Goal: Task Accomplishment & Management: Use online tool/utility

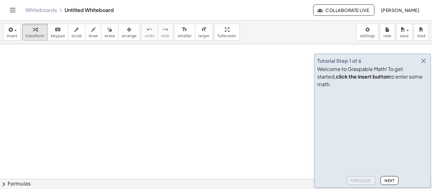
click at [424, 65] on icon "button" at bounding box center [423, 61] width 8 height 8
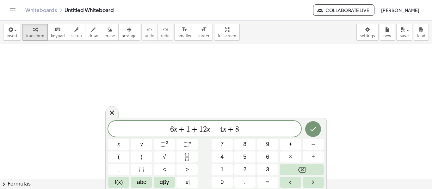
scroll to position [0, 0]
click at [316, 128] on icon "Done" at bounding box center [313, 129] width 8 height 8
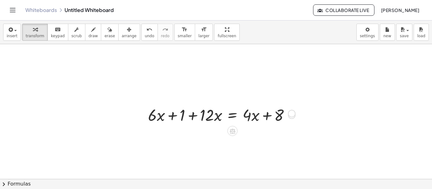
click at [292, 115] on div at bounding box center [291, 115] width 7 height 7
click at [213, 124] on div at bounding box center [221, 114] width 153 height 21
drag, startPoint x: 152, startPoint y: 101, endPoint x: 145, endPoint y: 82, distance: 20.6
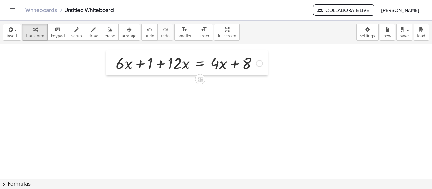
drag, startPoint x: 145, startPoint y: 114, endPoint x: 113, endPoint y: 62, distance: 61.0
click at [113, 62] on div at bounding box center [110, 63] width 9 height 25
drag, startPoint x: 183, startPoint y: 66, endPoint x: 188, endPoint y: 69, distance: 6.4
click at [188, 69] on div at bounding box center [188, 62] width 153 height 21
click at [174, 65] on div at bounding box center [188, 62] width 153 height 21
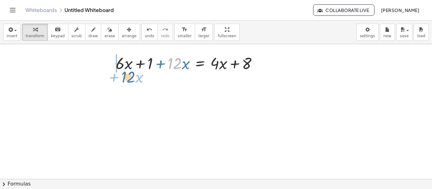
drag, startPoint x: 170, startPoint y: 60, endPoint x: 122, endPoint y: 72, distance: 49.0
click at [122, 72] on div at bounding box center [188, 62] width 153 height 21
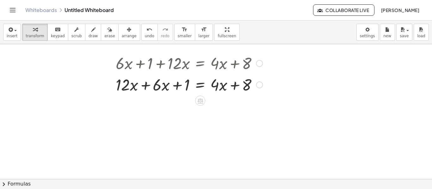
click at [145, 85] on div at bounding box center [188, 84] width 153 height 21
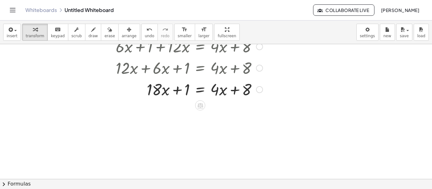
scroll to position [19, 0]
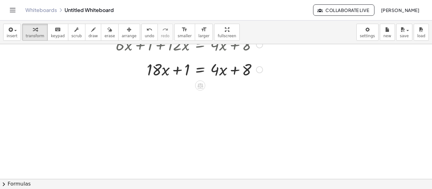
drag, startPoint x: 260, startPoint y: 87, endPoint x: 257, endPoint y: 66, distance: 20.7
click at [257, 66] on div at bounding box center [259, 69] width 7 height 7
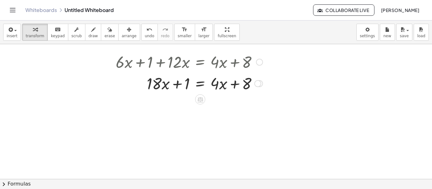
scroll to position [0, 0]
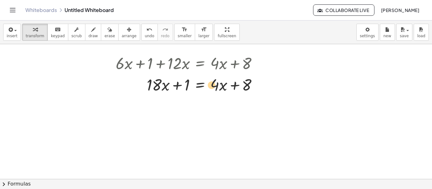
drag, startPoint x: 216, startPoint y: 85, endPoint x: 213, endPoint y: 86, distance: 3.2
click at [213, 86] on div at bounding box center [188, 84] width 153 height 21
click at [201, 99] on icon at bounding box center [200, 100] width 6 height 5
click at [226, 102] on icon at bounding box center [225, 101] width 6 height 6
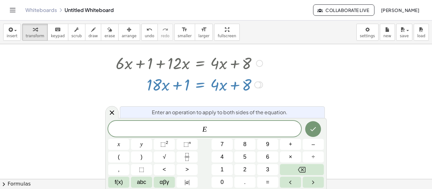
click at [220, 125] on span "E ​" at bounding box center [204, 129] width 193 height 9
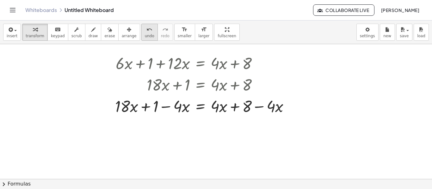
click at [145, 34] on span "undo" at bounding box center [149, 36] width 9 height 4
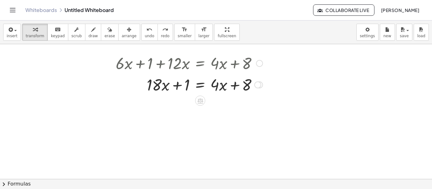
click at [200, 87] on div at bounding box center [188, 84] width 153 height 21
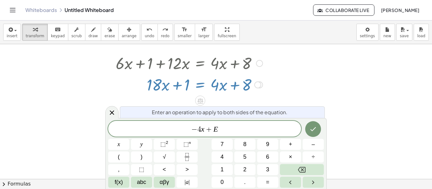
scroll to position [0, 0]
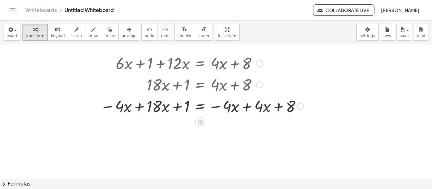
click at [248, 109] on div at bounding box center [202, 105] width 210 height 21
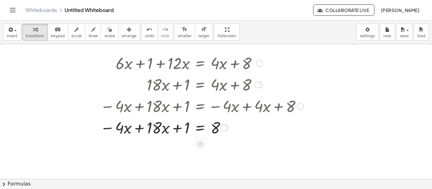
click at [138, 128] on div at bounding box center [202, 127] width 210 height 21
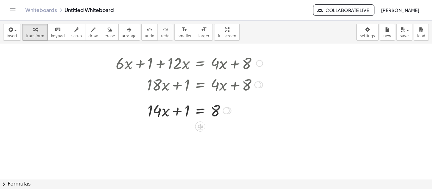
drag, startPoint x: 227, startPoint y: 149, endPoint x: 222, endPoint y: 107, distance: 41.7
click at [200, 111] on div "+ 1 = 8 · x + · 14" at bounding box center [200, 111] width 0 height 0
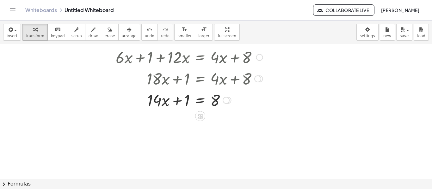
scroll to position [8, 0]
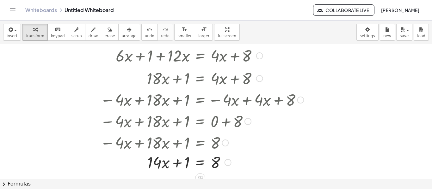
drag, startPoint x: 222, startPoint y: 99, endPoint x: 224, endPoint y: 165, distance: 65.7
click at [200, 163] on div "+ 1 = 8 · x + · 14" at bounding box center [200, 163] width 0 height 0
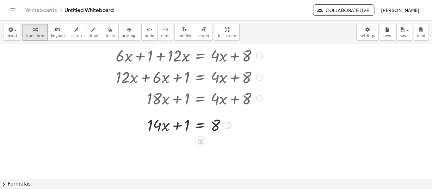
drag, startPoint x: 224, startPoint y: 165, endPoint x: 221, endPoint y: 126, distance: 38.9
click at [200, 125] on div "+ 1 = 8 · x + · 14" at bounding box center [200, 125] width 0 height 0
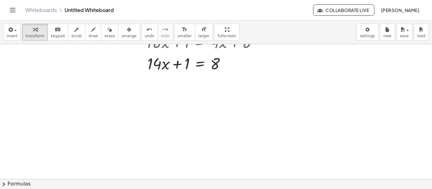
scroll to position [63, 0]
click at [201, 64] on div at bounding box center [188, 63] width 153 height 21
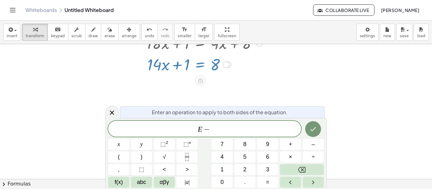
scroll to position [5, 0]
click at [311, 131] on icon "Done" at bounding box center [313, 129] width 8 height 8
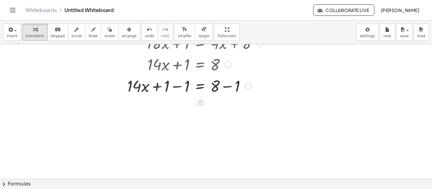
click at [178, 88] on div at bounding box center [188, 85] width 153 height 21
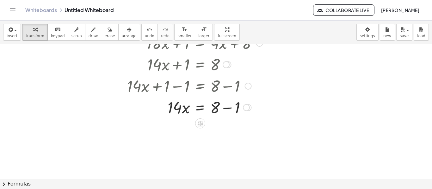
click at [227, 107] on div at bounding box center [188, 106] width 153 height 21
drag, startPoint x: 228, startPoint y: 130, endPoint x: 233, endPoint y: 106, distance: 23.6
click at [200, 106] on div "= · x · 14 7" at bounding box center [200, 106] width 0 height 0
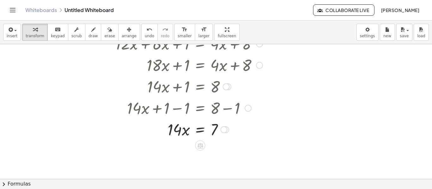
scroll to position [33, 0]
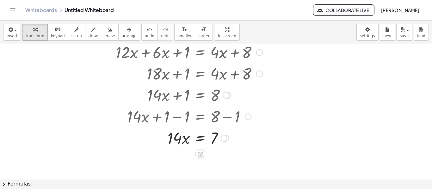
click at [201, 137] on div at bounding box center [188, 137] width 153 height 21
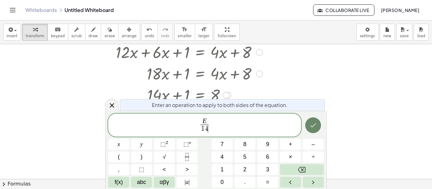
click at [314, 124] on icon "Done" at bounding box center [313, 126] width 8 height 8
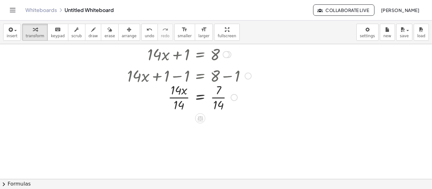
scroll to position [76, 0]
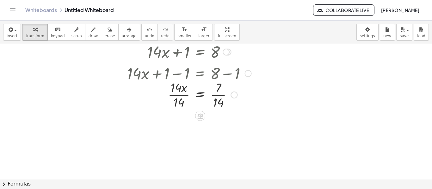
click at [180, 96] on div at bounding box center [188, 95] width 153 height 32
click at [220, 126] on div at bounding box center [188, 126] width 153 height 32
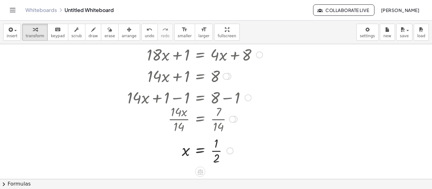
scroll to position [52, 0]
click at [200, 57] on div at bounding box center [188, 53] width 153 height 21
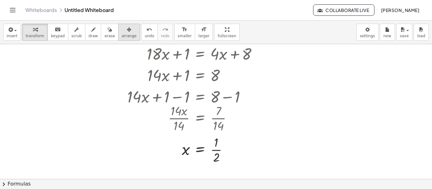
click at [127, 26] on icon "button" at bounding box center [129, 30] width 4 height 8
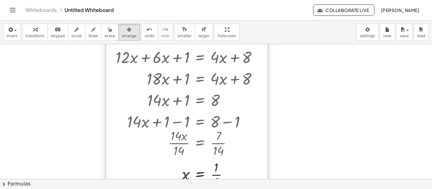
scroll to position [0, 0]
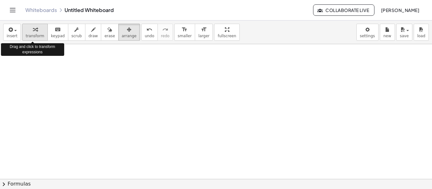
click at [33, 32] on icon "button" at bounding box center [35, 30] width 4 height 8
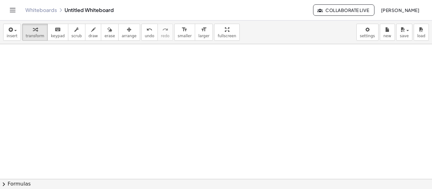
click at [142, 57] on div at bounding box center [216, 179] width 432 height 270
click at [160, 66] on div at bounding box center [216, 179] width 432 height 270
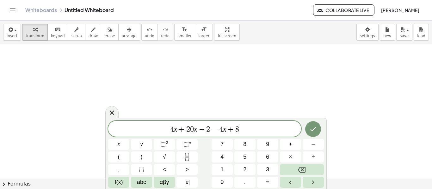
scroll to position [5, 0]
click at [310, 126] on icon "Done" at bounding box center [313, 129] width 8 height 8
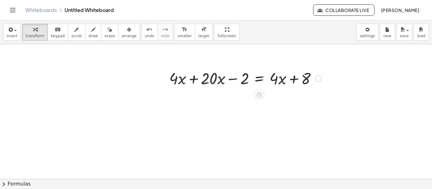
click at [192, 79] on div at bounding box center [245, 77] width 159 height 21
drag, startPoint x: 319, startPoint y: 99, endPoint x: 314, endPoint y: 77, distance: 23.0
click at [259, 80] on div "+ · x − 2 = + · 4 · x + 8 · 24" at bounding box center [259, 80] width 0 height 0
click at [259, 79] on div at bounding box center [260, 77] width 128 height 21
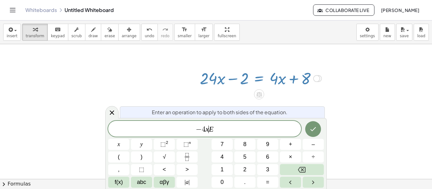
scroll to position [7, 0]
click at [318, 129] on button "Done" at bounding box center [313, 129] width 16 height 16
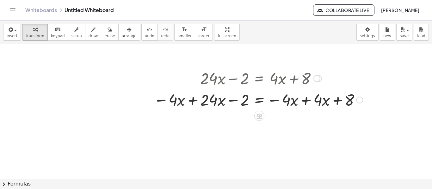
click at [190, 100] on div at bounding box center [257, 99] width 215 height 21
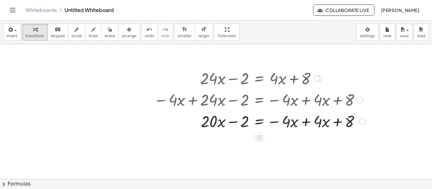
click at [305, 118] on div at bounding box center [259, 120] width 218 height 21
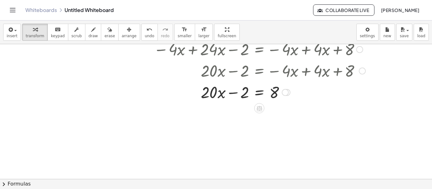
scroll to position [56, 0]
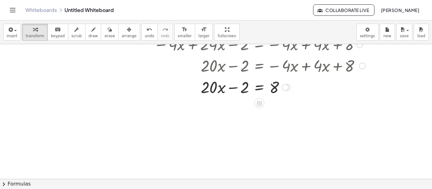
click at [257, 87] on div at bounding box center [259, 86] width 218 height 21
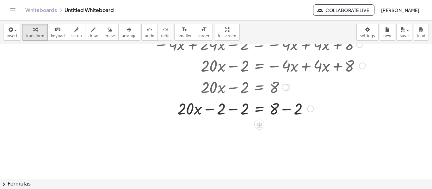
click at [232, 110] on div at bounding box center [259, 108] width 218 height 21
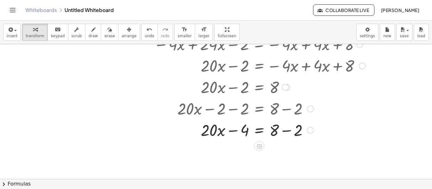
click at [287, 131] on div at bounding box center [259, 129] width 218 height 21
click at [146, 32] on icon "undo" at bounding box center [149, 30] width 6 height 8
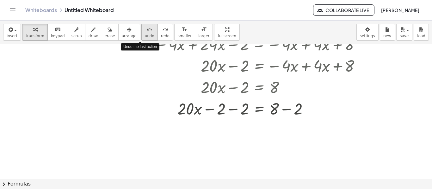
click at [146, 32] on icon "undo" at bounding box center [149, 30] width 6 height 8
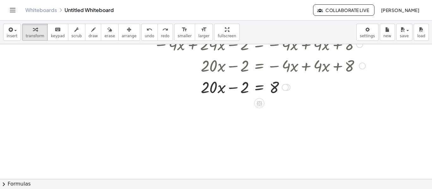
click at [258, 87] on div at bounding box center [259, 86] width 171 height 21
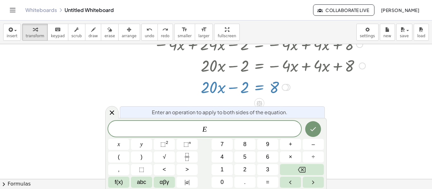
click at [258, 126] on span "E" at bounding box center [204, 129] width 193 height 9
click at [315, 128] on icon "Done" at bounding box center [313, 129] width 6 height 4
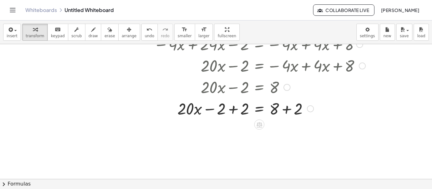
click at [231, 89] on div at bounding box center [259, 86] width 171 height 21
click at [231, 108] on div at bounding box center [259, 108] width 218 height 21
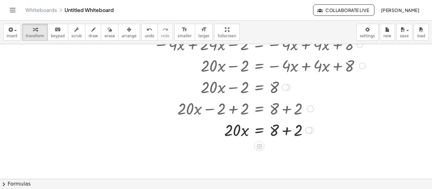
click at [287, 112] on div at bounding box center [247, 108] width 242 height 21
click at [288, 131] on div at bounding box center [259, 129] width 218 height 21
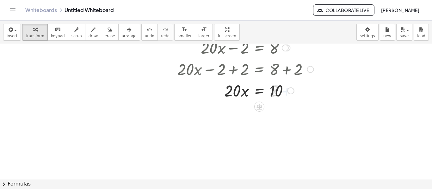
scroll to position [97, 0]
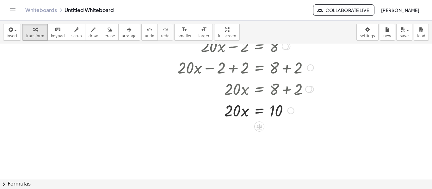
click at [259, 111] on div at bounding box center [259, 110] width 218 height 21
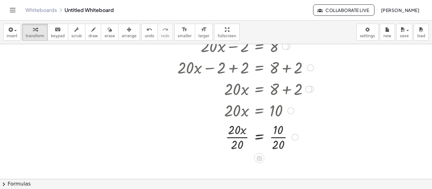
click at [279, 135] on div at bounding box center [259, 137] width 218 height 32
click at [238, 138] on div at bounding box center [259, 137] width 218 height 32
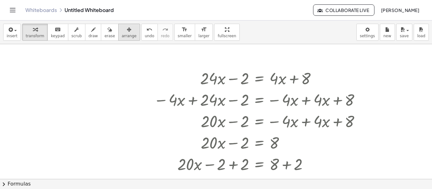
click at [118, 32] on button "arrange" at bounding box center [129, 32] width 22 height 17
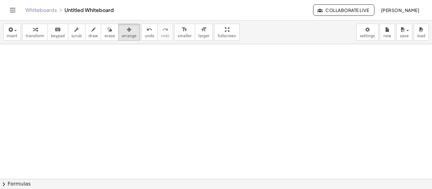
click at [163, 58] on div at bounding box center [216, 179] width 432 height 270
click at [27, 29] on div "button" at bounding box center [35, 30] width 19 height 8
click at [116, 62] on div at bounding box center [216, 179] width 432 height 270
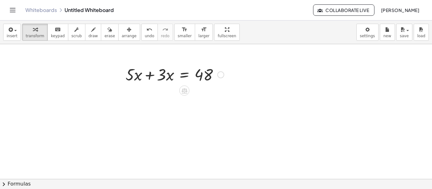
click at [150, 75] on div at bounding box center [174, 73] width 105 height 21
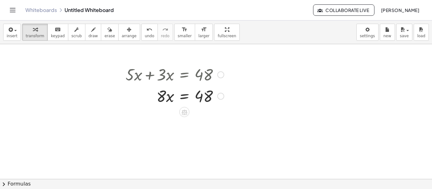
click at [185, 97] on div at bounding box center [174, 95] width 105 height 21
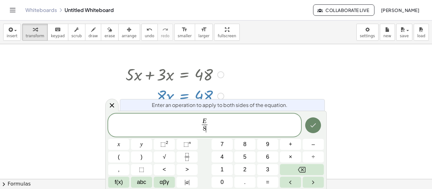
click at [311, 123] on icon "Done" at bounding box center [313, 126] width 8 height 8
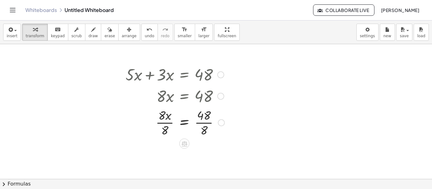
click at [207, 123] on div at bounding box center [174, 122] width 105 height 32
click at [166, 122] on div at bounding box center [174, 122] width 105 height 32
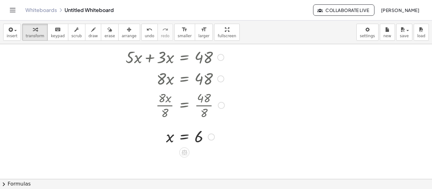
scroll to position [18, 0]
click at [127, 26] on icon "button" at bounding box center [129, 30] width 4 height 8
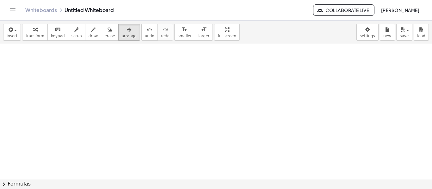
click at [178, 77] on div at bounding box center [216, 161] width 432 height 270
click at [186, 82] on div at bounding box center [216, 161] width 432 height 270
click at [27, 30] on div "button" at bounding box center [35, 30] width 19 height 8
click at [161, 81] on div at bounding box center [216, 161] width 432 height 270
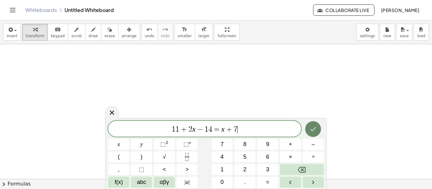
click at [310, 130] on icon "Done" at bounding box center [313, 129] width 8 height 8
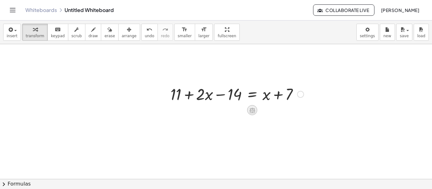
click at [252, 110] on icon at bounding box center [252, 110] width 6 height 5
click at [240, 110] on span "−" at bounding box center [240, 110] width 4 height 9
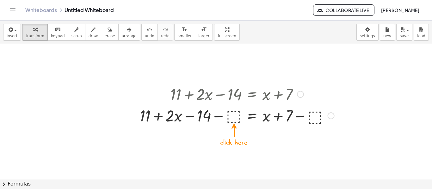
click at [237, 113] on div at bounding box center [236, 115] width 201 height 21
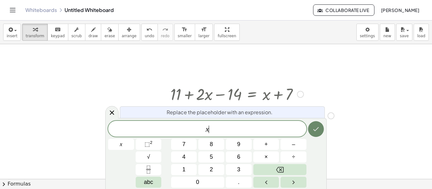
click at [312, 131] on icon "Done" at bounding box center [316, 129] width 8 height 8
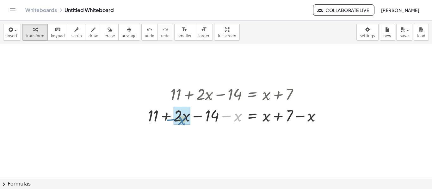
drag, startPoint x: 227, startPoint y: 116, endPoint x: 173, endPoint y: 118, distance: 54.4
click at [173, 118] on div at bounding box center [236, 115] width 185 height 21
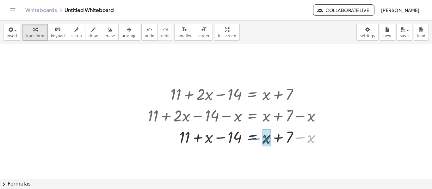
drag, startPoint x: 302, startPoint y: 137, endPoint x: 257, endPoint y: 138, distance: 44.9
click at [257, 138] on div at bounding box center [236, 136] width 185 height 21
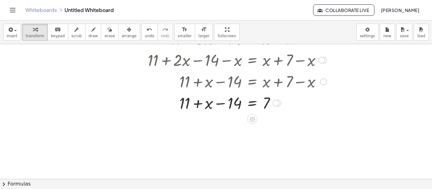
scroll to position [75, 0]
drag, startPoint x: 220, startPoint y: 104, endPoint x: 173, endPoint y: 103, distance: 46.8
click at [173, 103] on div at bounding box center [236, 101] width 185 height 21
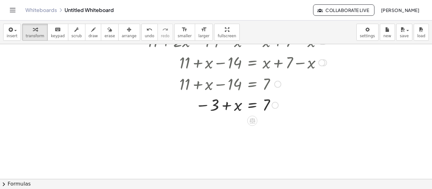
scroll to position [94, 0]
click at [252, 119] on icon at bounding box center [252, 120] width 7 height 7
click at [228, 120] on span "+" at bounding box center [227, 120] width 4 height 9
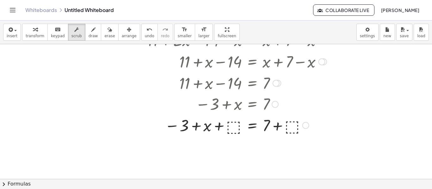
click at [226, 124] on div at bounding box center [236, 124] width 185 height 21
click at [236, 127] on div at bounding box center [236, 124] width 185 height 21
click at [234, 125] on div at bounding box center [236, 124] width 185 height 21
click at [232, 124] on div at bounding box center [236, 124] width 185 height 21
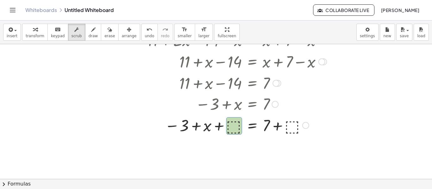
click at [290, 120] on div at bounding box center [236, 124] width 185 height 21
click at [233, 124] on div at bounding box center [236, 124] width 185 height 21
click at [37, 32] on div "button" at bounding box center [35, 30] width 19 height 8
click at [232, 125] on div at bounding box center [236, 124] width 185 height 21
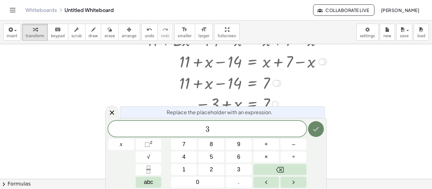
click at [317, 132] on icon "Done" at bounding box center [316, 129] width 8 height 8
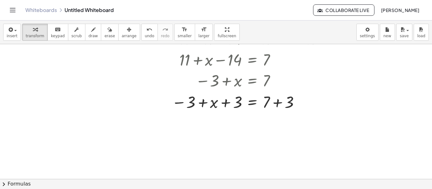
scroll to position [120, 0]
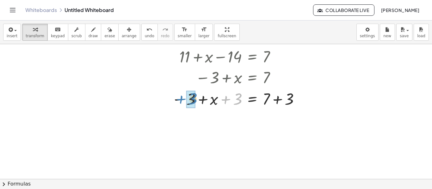
drag, startPoint x: 227, startPoint y: 99, endPoint x: 182, endPoint y: 99, distance: 44.9
click at [182, 99] on div at bounding box center [236, 98] width 185 height 21
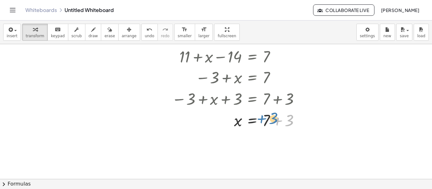
drag, startPoint x: 276, startPoint y: 119, endPoint x: 259, endPoint y: 118, distance: 16.8
click at [259, 118] on div at bounding box center [236, 119] width 185 height 21
click at [277, 121] on div at bounding box center [236, 119] width 185 height 21
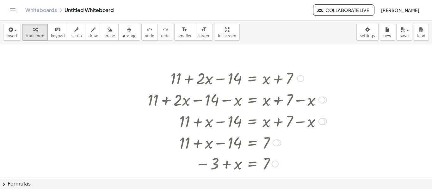
scroll to position [0, 0]
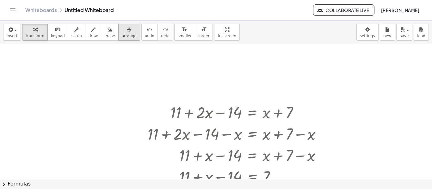
click at [118, 33] on button "arrange" at bounding box center [129, 32] width 22 height 17
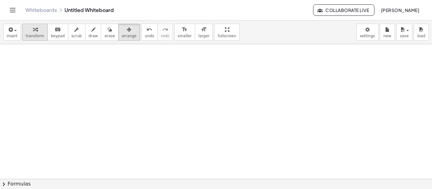
click at [39, 28] on div "button" at bounding box center [35, 30] width 19 height 8
click at [150, 63] on div at bounding box center [216, 179] width 432 height 270
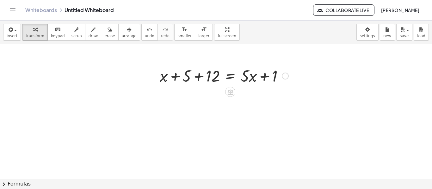
click at [201, 76] on div at bounding box center [223, 75] width 135 height 21
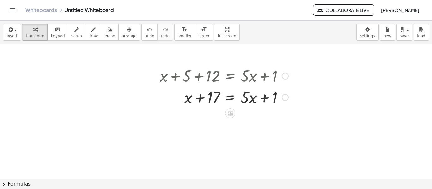
click at [229, 98] on div at bounding box center [223, 96] width 135 height 21
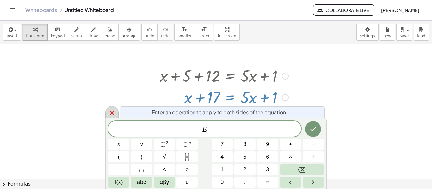
click at [116, 111] on div at bounding box center [111, 112] width 13 height 12
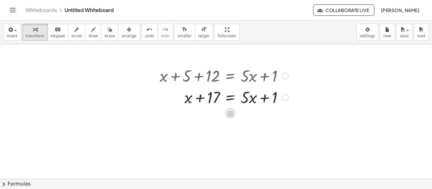
click at [229, 113] on icon at bounding box center [230, 113] width 7 height 7
click at [216, 113] on span "−" at bounding box center [217, 113] width 4 height 9
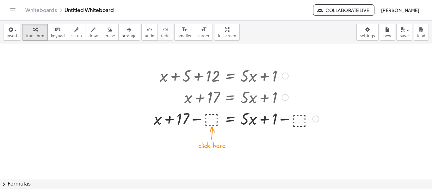
click at [216, 113] on div at bounding box center [235, 118] width 171 height 21
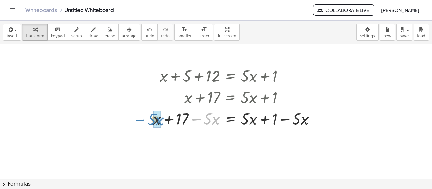
drag, startPoint x: 199, startPoint y: 120, endPoint x: 143, endPoint y: 120, distance: 55.6
click at [143, 120] on div "+ x + 5 + 12 = + · 5 · x + 1 + x + 17 = + · 5 · x + 1 + x + 17 − ⬚ = + · 5 · x …" at bounding box center [233, 97] width 181 height 68
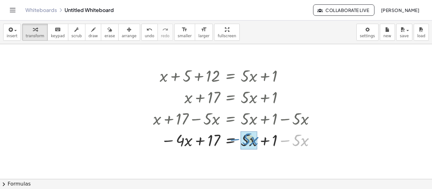
drag, startPoint x: 284, startPoint y: 140, endPoint x: 233, endPoint y: 138, distance: 50.9
click at [233, 138] on div at bounding box center [236, 139] width 173 height 21
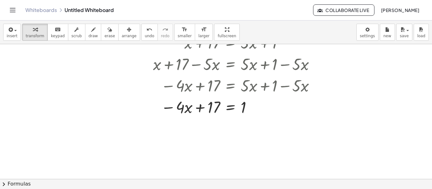
scroll to position [56, 0]
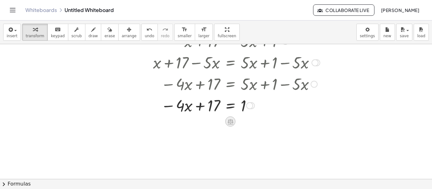
click at [230, 121] on icon at bounding box center [230, 121] width 6 height 5
click at [219, 123] on span "−" at bounding box center [218, 121] width 4 height 9
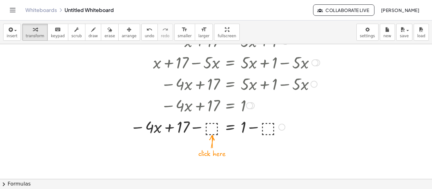
click at [211, 127] on div at bounding box center [225, 126] width 196 height 21
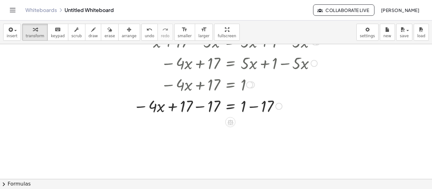
scroll to position [81, 0]
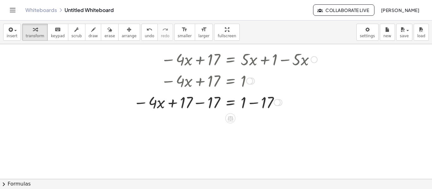
click at [198, 102] on div at bounding box center [226, 101] width 193 height 21
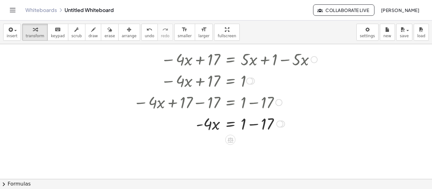
click at [255, 125] on div at bounding box center [226, 123] width 193 height 21
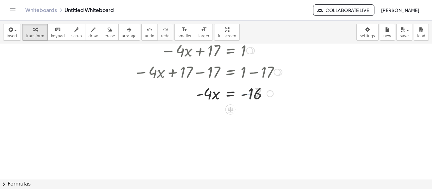
scroll to position [114, 0]
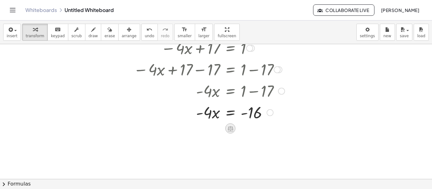
click at [231, 128] on icon at bounding box center [230, 128] width 7 height 7
click at [243, 128] on span "÷" at bounding box center [242, 128] width 3 height 9
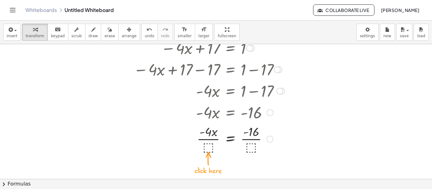
click at [208, 147] on div at bounding box center [226, 139] width 193 height 32
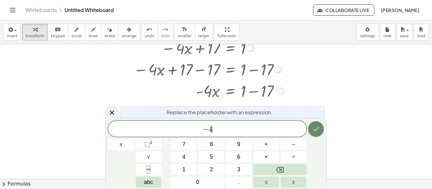
click at [312, 129] on icon "Done" at bounding box center [316, 129] width 8 height 8
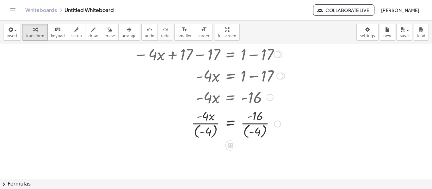
scroll to position [132, 0]
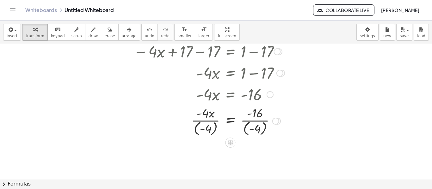
click at [213, 121] on div at bounding box center [226, 120] width 193 height 33
click at [208, 129] on div at bounding box center [226, 120] width 193 height 33
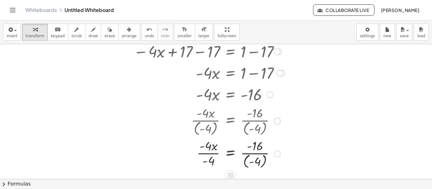
click at [259, 160] on div at bounding box center [226, 153] width 193 height 33
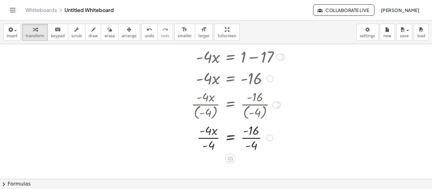
click at [209, 141] on div at bounding box center [226, 138] width 193 height 32
click at [253, 141] on div at bounding box center [226, 138] width 193 height 32
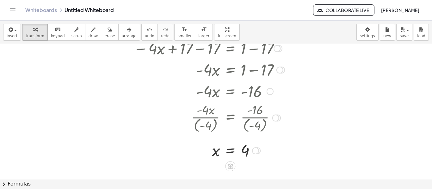
scroll to position [0, 0]
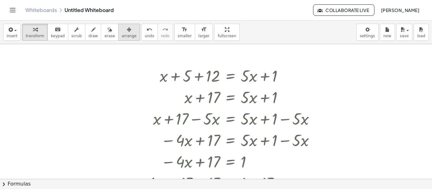
click at [126, 34] on span "arrange" at bounding box center [129, 36] width 15 height 4
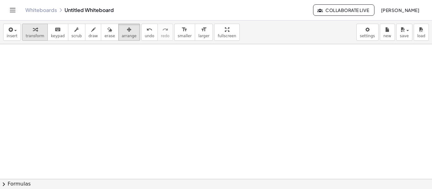
click at [40, 29] on div "button" at bounding box center [35, 30] width 19 height 8
click at [179, 54] on div at bounding box center [216, 179] width 432 height 270
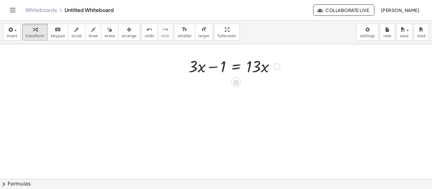
click at [235, 67] on div at bounding box center [234, 65] width 98 height 21
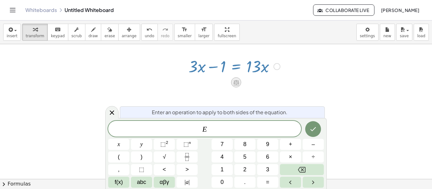
click at [237, 82] on icon at bounding box center [235, 82] width 7 height 7
click at [248, 83] on span "÷" at bounding box center [248, 82] width 3 height 9
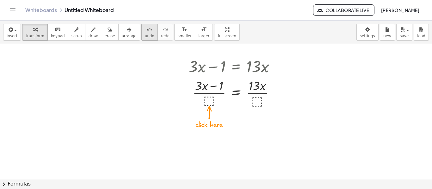
click at [145, 34] on span "undo" at bounding box center [149, 36] width 9 height 4
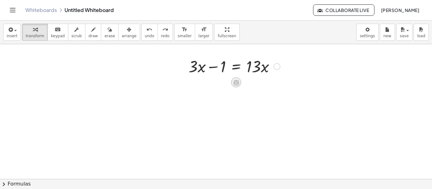
click at [235, 82] on icon at bounding box center [235, 82] width 7 height 7
click at [221, 83] on span "−" at bounding box center [223, 82] width 4 height 9
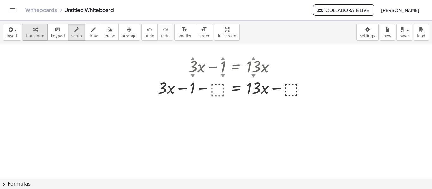
click at [33, 32] on icon "button" at bounding box center [35, 30] width 4 height 8
click at [234, 64] on div at bounding box center [233, 65] width 159 height 21
click at [311, 70] on div at bounding box center [233, 65] width 159 height 21
click at [205, 64] on div at bounding box center [233, 65] width 159 height 21
click at [127, 28] on icon "button" at bounding box center [129, 30] width 4 height 8
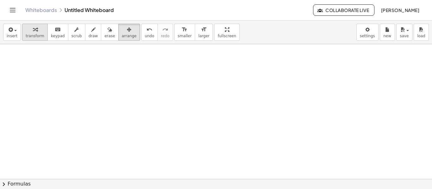
click at [36, 30] on div "button" at bounding box center [35, 30] width 19 height 8
click at [152, 64] on div at bounding box center [216, 179] width 432 height 270
click at [176, 72] on div at bounding box center [216, 179] width 432 height 270
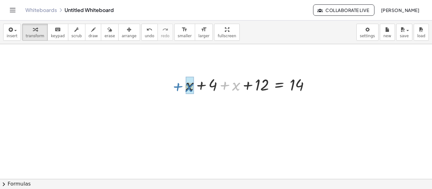
drag, startPoint x: 225, startPoint y: 83, endPoint x: 178, endPoint y: 85, distance: 47.4
click at [178, 85] on div "+ x + x + 4 + x + 12 = 14" at bounding box center [247, 84] width 143 height 25
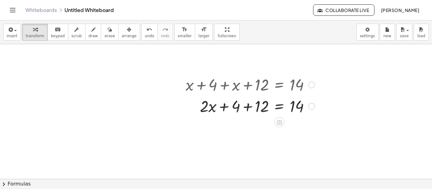
click at [247, 106] on div at bounding box center [249, 105] width 135 height 21
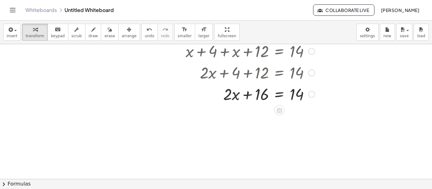
scroll to position [36, 0]
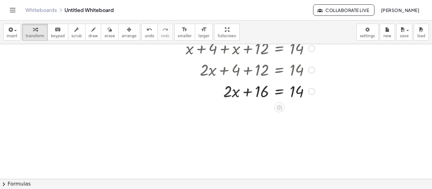
click at [279, 91] on div at bounding box center [249, 90] width 135 height 21
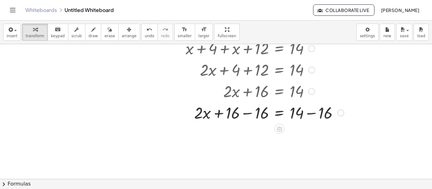
click at [246, 114] on div at bounding box center [264, 112] width 164 height 21
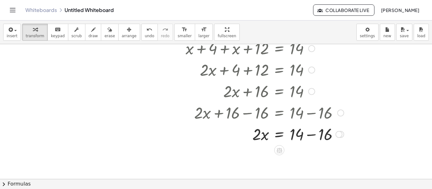
click at [312, 134] on div at bounding box center [264, 133] width 164 height 21
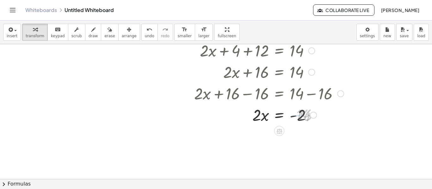
scroll to position [63, 0]
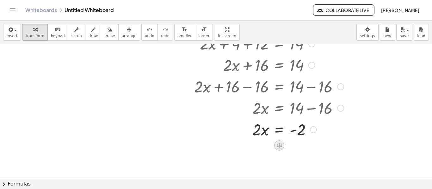
click at [279, 142] on icon at bounding box center [279, 145] width 7 height 7
click at [292, 145] on span "÷" at bounding box center [291, 145] width 3 height 9
click at [261, 137] on div at bounding box center [264, 136] width 164 height 32
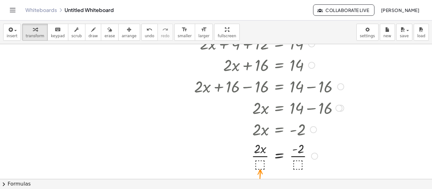
click at [258, 160] on div at bounding box center [264, 156] width 164 height 32
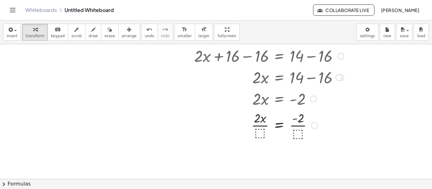
scroll to position [101, 0]
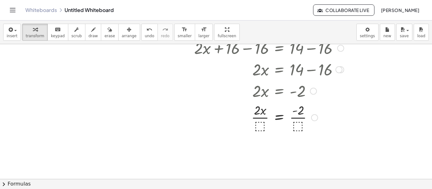
click at [258, 127] on div at bounding box center [264, 117] width 164 height 32
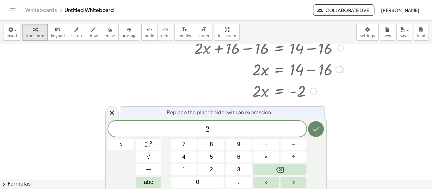
click at [316, 126] on icon "Done" at bounding box center [316, 129] width 8 height 8
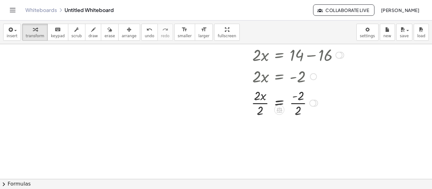
scroll to position [116, 0]
click at [300, 104] on div at bounding box center [264, 102] width 164 height 32
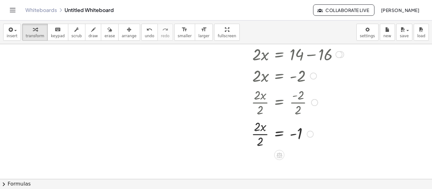
click at [256, 133] on div at bounding box center [264, 134] width 164 height 32
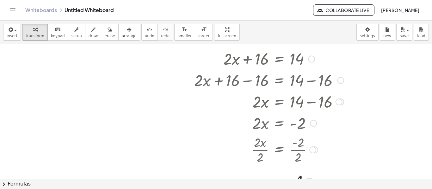
scroll to position [0, 0]
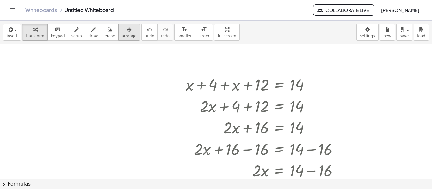
click at [127, 35] on span "arrange" at bounding box center [129, 36] width 15 height 4
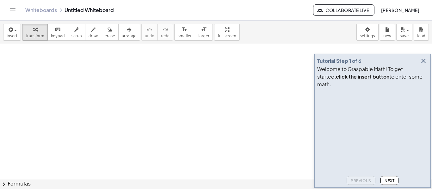
click at [420, 65] on icon "button" at bounding box center [423, 61] width 8 height 8
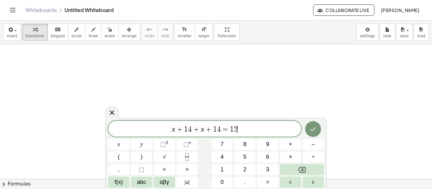
scroll to position [5, 0]
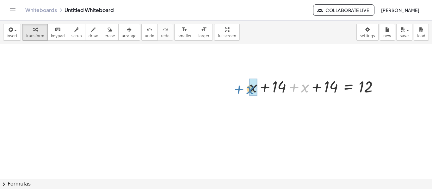
drag, startPoint x: 302, startPoint y: 89, endPoint x: 250, endPoint y: 90, distance: 52.5
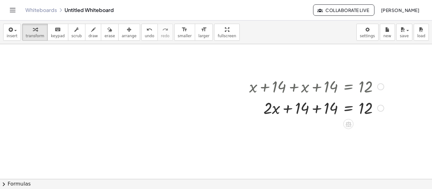
click at [314, 115] on div at bounding box center [316, 107] width 141 height 21
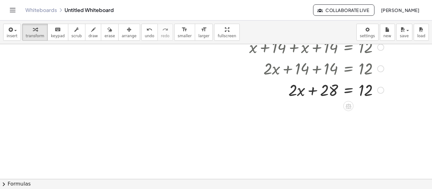
scroll to position [42, 0]
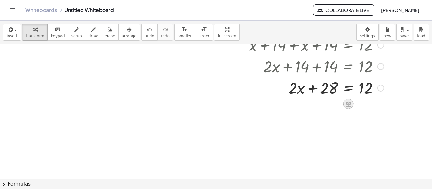
click at [348, 101] on icon at bounding box center [348, 103] width 6 height 5
click at [335, 106] on span "−" at bounding box center [336, 104] width 4 height 9
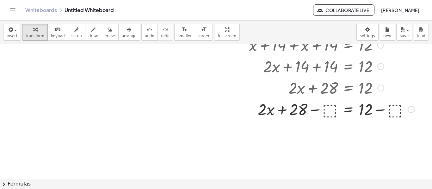
click at [329, 110] on div at bounding box center [331, 108] width 171 height 21
click at [311, 112] on div at bounding box center [333, 108] width 174 height 21
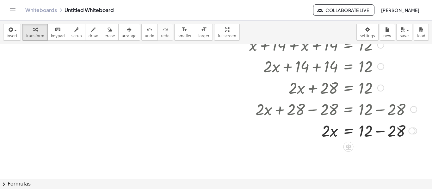
click at [379, 131] on div at bounding box center [333, 130] width 174 height 21
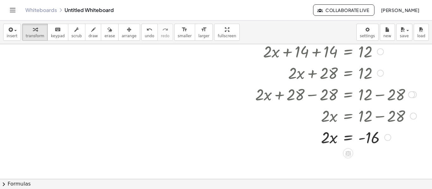
scroll to position [57, 0]
click at [347, 153] on icon at bounding box center [348, 152] width 6 height 5
click at [362, 150] on div "÷" at bounding box center [360, 153] width 10 height 10
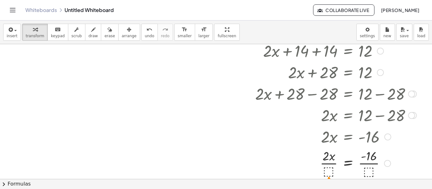
click at [328, 169] on div at bounding box center [332, 163] width 174 height 32
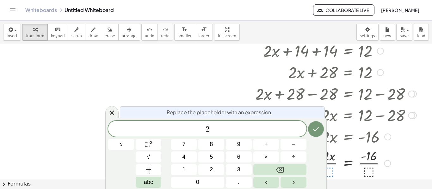
scroll to position [7, 0]
click at [313, 132] on icon "Done" at bounding box center [316, 129] width 8 height 8
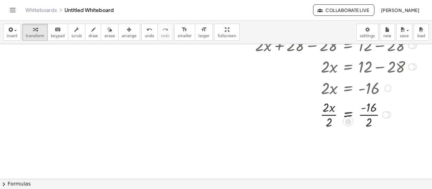
scroll to position [106, 0]
click at [328, 113] on div at bounding box center [332, 114] width 174 height 32
click at [368, 117] on div at bounding box center [332, 114] width 174 height 32
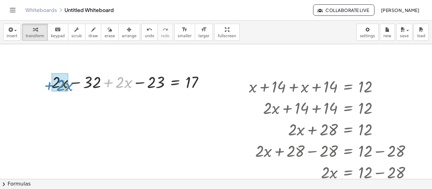
drag, startPoint x: 110, startPoint y: 82, endPoint x: 51, endPoint y: 84, distance: 59.1
click at [51, 84] on div "+ · 2 · x + · 2 · x − 32 + · 2 · x − 23 = 17" at bounding box center [128, 81] width 172 height 25
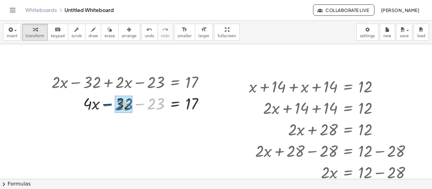
drag, startPoint x: 140, startPoint y: 105, endPoint x: 107, endPoint y: 105, distance: 32.5
click at [107, 105] on div at bounding box center [130, 103] width 164 height 21
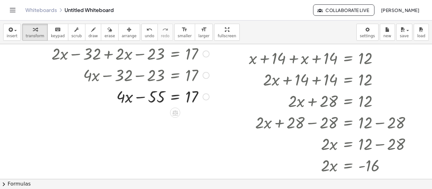
scroll to position [30, 0]
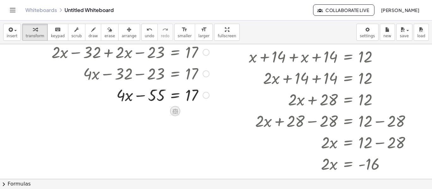
click at [176, 110] on icon at bounding box center [175, 111] width 6 height 5
click at [146, 113] on div "+" at bounding box center [150, 111] width 10 height 10
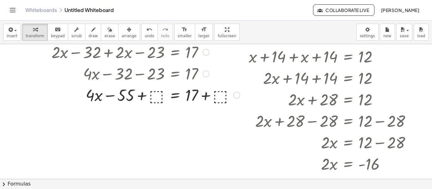
click at [155, 97] on div at bounding box center [145, 94] width 194 height 21
click at [144, 96] on div at bounding box center [146, 94] width 196 height 21
click at [206, 98] on div at bounding box center [146, 94] width 196 height 21
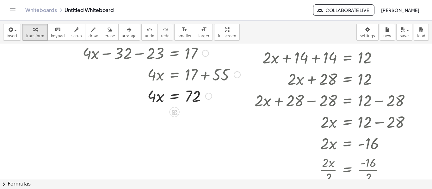
scroll to position [51, 2]
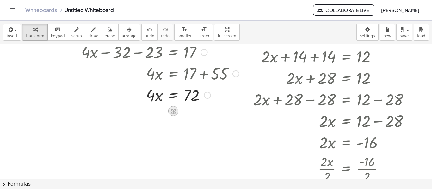
click at [175, 108] on icon at bounding box center [173, 111] width 7 height 7
click at [184, 112] on span "÷" at bounding box center [185, 111] width 3 height 9
click at [153, 104] on div at bounding box center [144, 95] width 196 height 32
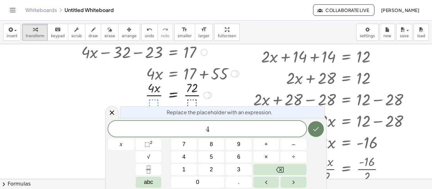
click at [319, 130] on icon "Done" at bounding box center [316, 129] width 8 height 8
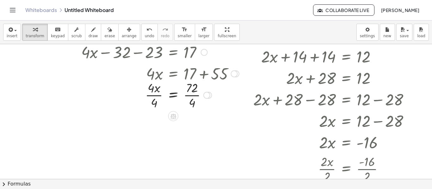
click at [188, 94] on div at bounding box center [144, 95] width 196 height 32
click at [52, 94] on div at bounding box center [144, 95] width 196 height 32
click at [21, 107] on div at bounding box center [214, 148] width 432 height 311
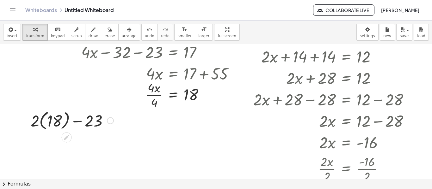
click at [42, 125] on div at bounding box center [71, 120] width 89 height 23
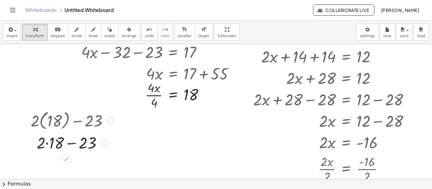
click at [47, 143] on div at bounding box center [71, 142] width 89 height 21
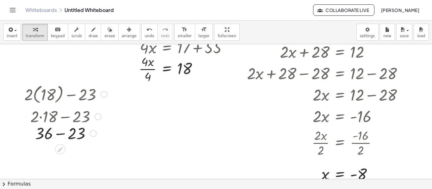
scroll to position [78, 9]
click at [59, 140] on div at bounding box center [65, 137] width 89 height 21
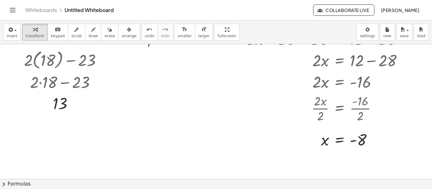
scroll to position [113, 9]
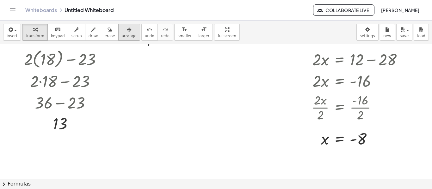
click at [127, 33] on icon "button" at bounding box center [129, 30] width 4 height 8
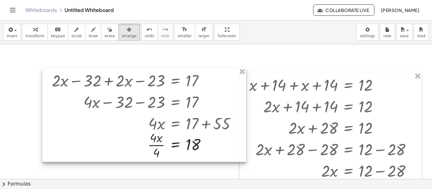
scroll to position [0, 0]
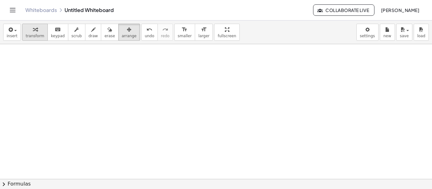
click at [36, 34] on span "transform" at bounding box center [35, 36] width 19 height 4
click at [17, 59] on div at bounding box center [216, 179] width 432 height 270
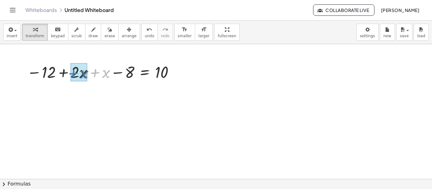
drag, startPoint x: 95, startPoint y: 73, endPoint x: 73, endPoint y: 73, distance: 21.8
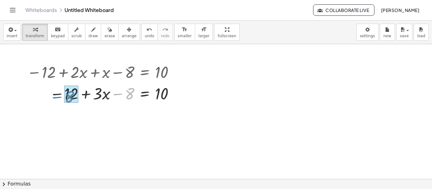
drag, startPoint x: 119, startPoint y: 93, endPoint x: 58, endPoint y: 96, distance: 61.0
click at [58, 96] on div at bounding box center [102, 92] width 156 height 21
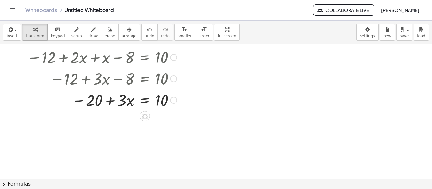
scroll to position [15, 0]
click at [145, 112] on div at bounding box center [145, 116] width 10 height 10
click at [121, 116] on span "+" at bounding box center [120, 115] width 4 height 9
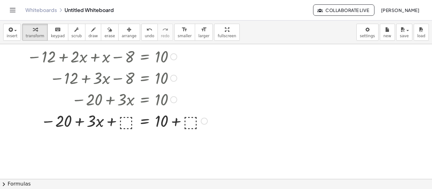
click at [127, 122] on div at bounding box center [117, 120] width 187 height 21
drag, startPoint x: 111, startPoint y: 121, endPoint x: 47, endPoint y: 121, distance: 64.4
click at [47, 121] on div at bounding box center [117, 120] width 187 height 21
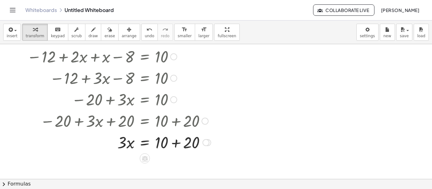
click at [177, 140] on div at bounding box center [119, 141] width 190 height 21
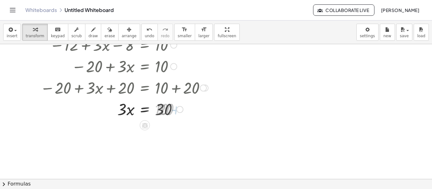
scroll to position [51, 0]
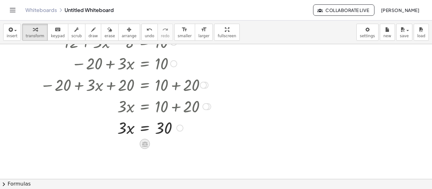
click at [146, 143] on icon at bounding box center [145, 144] width 6 height 5
click at [156, 144] on span "÷" at bounding box center [156, 144] width 3 height 9
click at [145, 21] on div "− 12 + · 2 · x + x − 8 = 10 − 12 + · 3 · x − 8 = 10 − 20 + · 3 · x = 10 − 20 + …" at bounding box center [145, 21] width 0 height 0
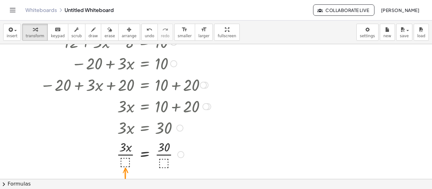
click at [128, 158] on div at bounding box center [119, 154] width 190 height 32
click at [126, 160] on div at bounding box center [119, 154] width 190 height 32
click at [32, 39] on button "transform" at bounding box center [35, 32] width 26 height 17
click at [124, 161] on div at bounding box center [119, 154] width 190 height 32
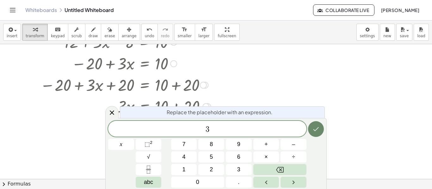
click at [313, 127] on icon "Done" at bounding box center [316, 129] width 8 height 8
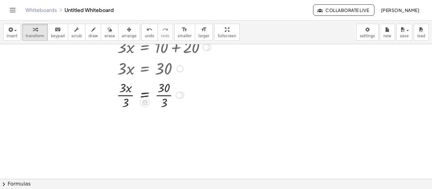
scroll to position [123, 0]
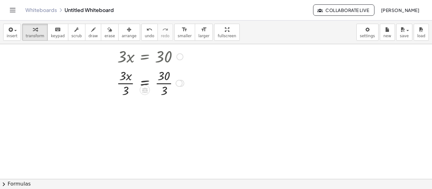
click at [161, 85] on div at bounding box center [119, 83] width 190 height 32
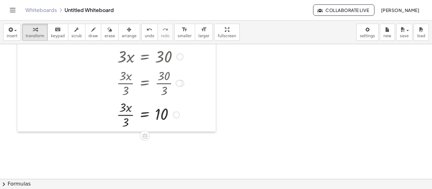
click at [26, 71] on div at bounding box center [21, 34] width 9 height 195
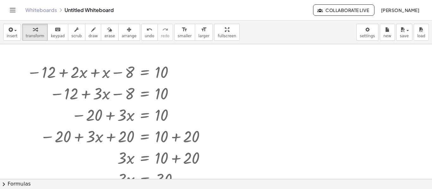
click at [206, 60] on div "− 12 + · 2 · x + x − 8 = 10 − 12 + · 3 · x − 8 = 10 − 20 + · 3 · x = 10 − 20 + …" at bounding box center [116, 156] width 198 height 195
click at [208, 63] on div at bounding box center [119, 71] width 190 height 21
click at [208, 64] on div at bounding box center [119, 71] width 190 height 21
click at [231, 72] on div at bounding box center [216, 179] width 432 height 270
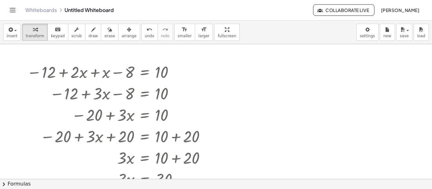
click at [228, 77] on div at bounding box center [216, 179] width 432 height 270
click at [292, 94] on div at bounding box center [282, 90] width 96 height 23
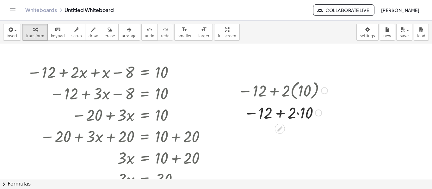
click at [298, 114] on div at bounding box center [282, 112] width 96 height 21
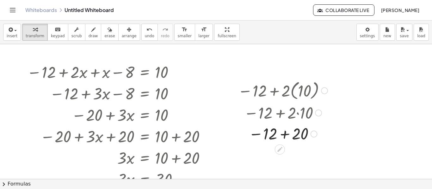
click at [283, 135] on div at bounding box center [282, 133] width 96 height 21
click at [323, 82] on div at bounding box center [282, 90] width 96 height 23
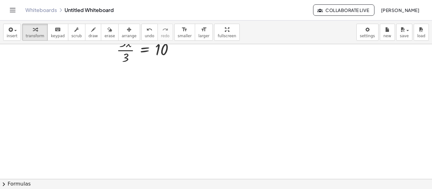
scroll to position [206, 0]
click at [235, 78] on div at bounding box center [216, 40] width 432 height 405
click at [213, 88] on div at bounding box center [216, 40] width 432 height 405
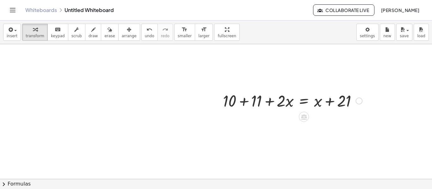
click at [246, 101] on div at bounding box center [292, 100] width 145 height 21
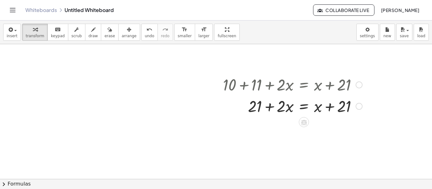
scroll to position [223, 0]
click at [302, 105] on div at bounding box center [292, 104] width 145 height 21
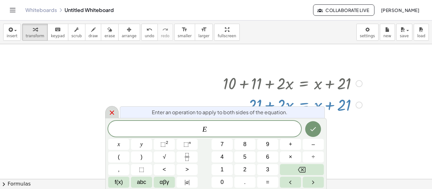
click at [113, 112] on icon at bounding box center [112, 113] width 8 height 8
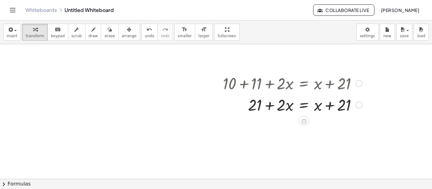
click at [305, 114] on div at bounding box center [292, 104] width 145 height 21
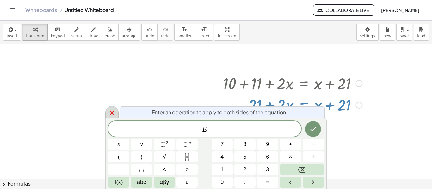
click at [107, 110] on div at bounding box center [111, 112] width 13 height 12
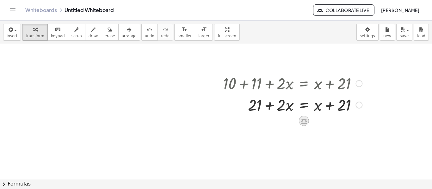
click at [303, 121] on icon at bounding box center [304, 120] width 6 height 5
click at [290, 122] on span "−" at bounding box center [291, 121] width 4 height 9
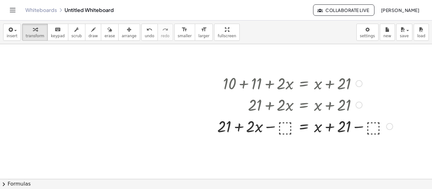
click at [288, 124] on div at bounding box center [305, 125] width 182 height 21
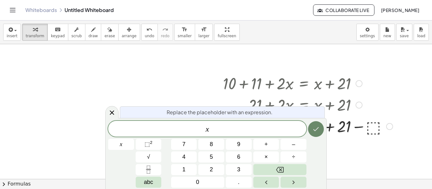
click at [312, 128] on icon "Done" at bounding box center [316, 129] width 8 height 8
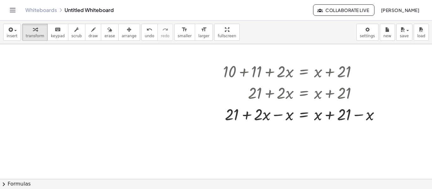
scroll to position [237, 0]
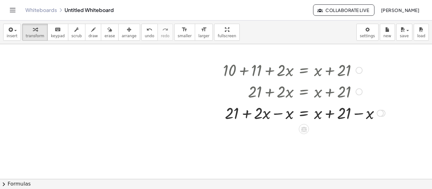
click at [276, 114] on div at bounding box center [304, 112] width 168 height 21
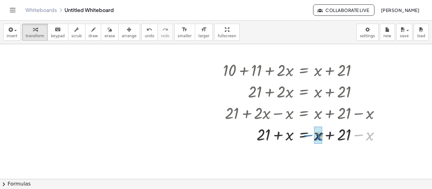
drag, startPoint x: 359, startPoint y: 135, endPoint x: 308, endPoint y: 135, distance: 50.9
click at [308, 135] on div at bounding box center [304, 134] width 168 height 21
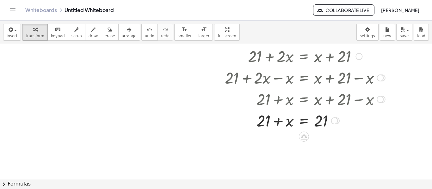
scroll to position [274, 0]
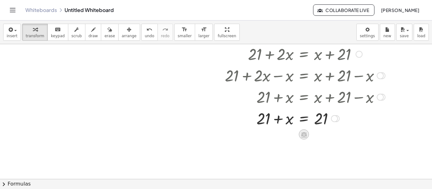
click at [303, 132] on icon at bounding box center [303, 134] width 7 height 7
click at [291, 136] on span "−" at bounding box center [291, 134] width 4 height 9
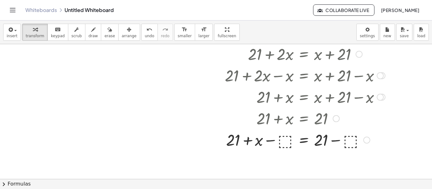
click at [287, 138] on div at bounding box center [304, 139] width 168 height 21
drag, startPoint x: 270, startPoint y: 141, endPoint x: 222, endPoint y: 140, distance: 48.3
click at [222, 140] on div "+ 10 + 11 + · 2 · x = + x + 21 + 21 + · 2 · x = + x + 21 + 21 + · 2 · x − ⬚ = +…" at bounding box center [301, 86] width 176 height 132
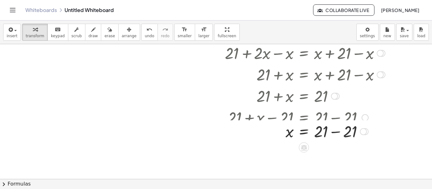
scroll to position [298, 0]
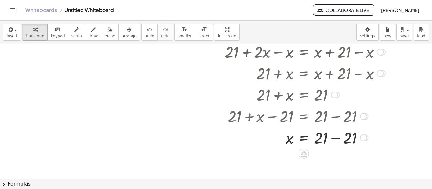
click at [333, 138] on div at bounding box center [304, 137] width 168 height 21
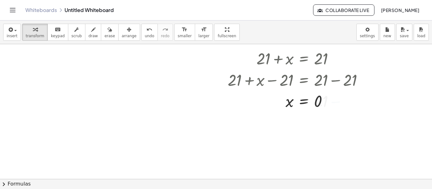
scroll to position [335, 0]
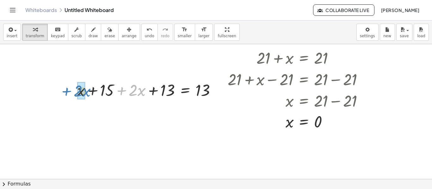
drag, startPoint x: 123, startPoint y: 91, endPoint x: 67, endPoint y: 92, distance: 55.6
click at [68, 92] on div "+ · 2 · x + x + 15 + · 2 · x + 13 = 13" at bounding box center [147, 89] width 158 height 25
click at [154, 91] on div at bounding box center [159, 89] width 127 height 21
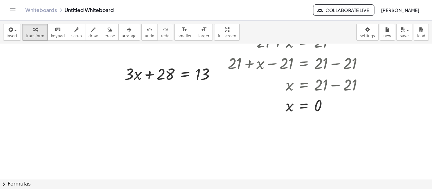
scroll to position [352, 0]
click at [185, 88] on icon at bounding box center [185, 89] width 6 height 5
click at [171, 89] on span "−" at bounding box center [172, 89] width 4 height 9
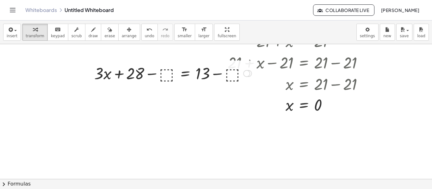
click at [165, 74] on div at bounding box center [173, 72] width 164 height 21
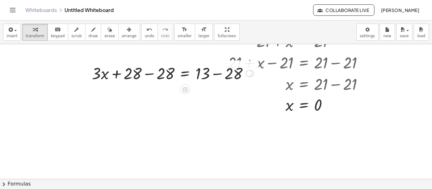
click at [148, 76] on div at bounding box center [172, 72] width 168 height 21
click at [215, 74] on div at bounding box center [205, 72] width 102 height 21
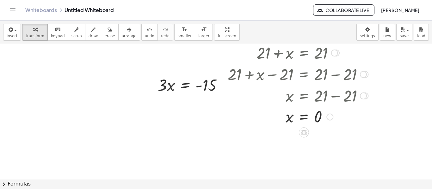
scroll to position [339, 0]
click at [183, 99] on icon at bounding box center [185, 102] width 7 height 7
click at [200, 102] on div "÷" at bounding box center [198, 102] width 10 height 10
click at [161, 94] on div at bounding box center [192, 85] width 77 height 32
click at [203, 88] on div at bounding box center [192, 85] width 77 height 32
